Goal: Task Accomplishment & Management: Use online tool/utility

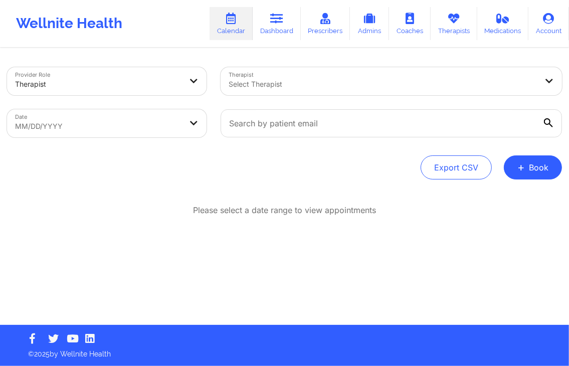
select select "2025-7"
select select "2025-8"
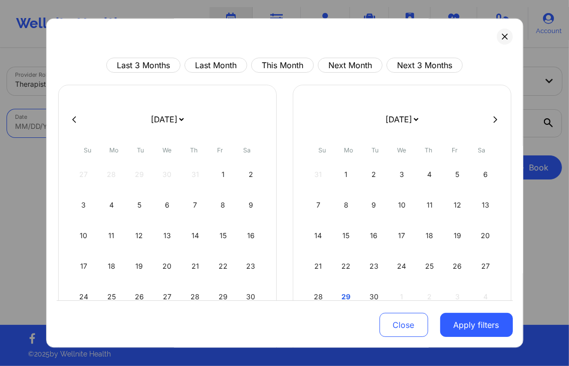
click at [151, 112] on body "Wellnite Health Calendar Dashboard Prescribers Admins Coaches Therapists Medica…" at bounding box center [284, 183] width 569 height 366
click at [281, 65] on button "This Month" at bounding box center [282, 65] width 63 height 15
select select "2025-8"
select select "2025-9"
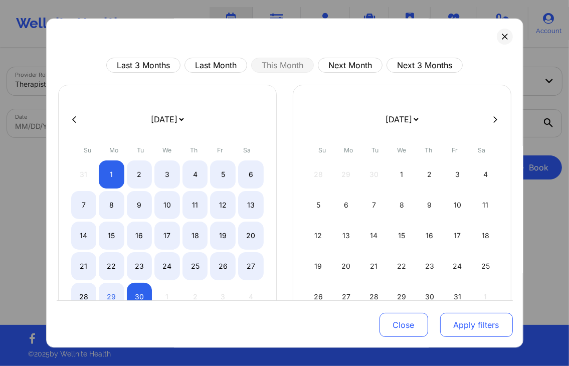
click at [479, 328] on button "Apply filters" at bounding box center [476, 326] width 73 height 24
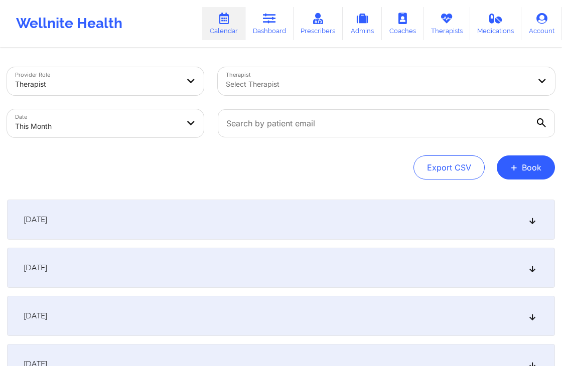
click at [334, 213] on div "[DATE]" at bounding box center [281, 220] width 548 height 40
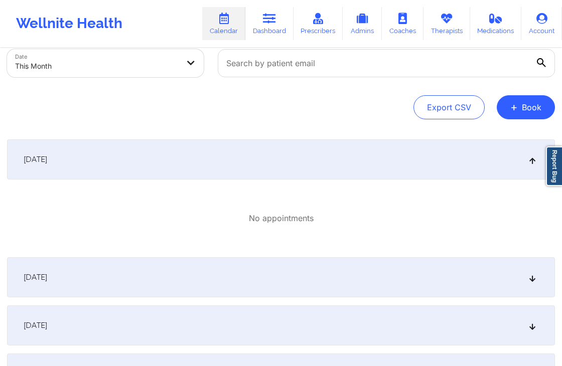
scroll to position [60, 0]
